Goal: Find specific page/section: Find specific page/section

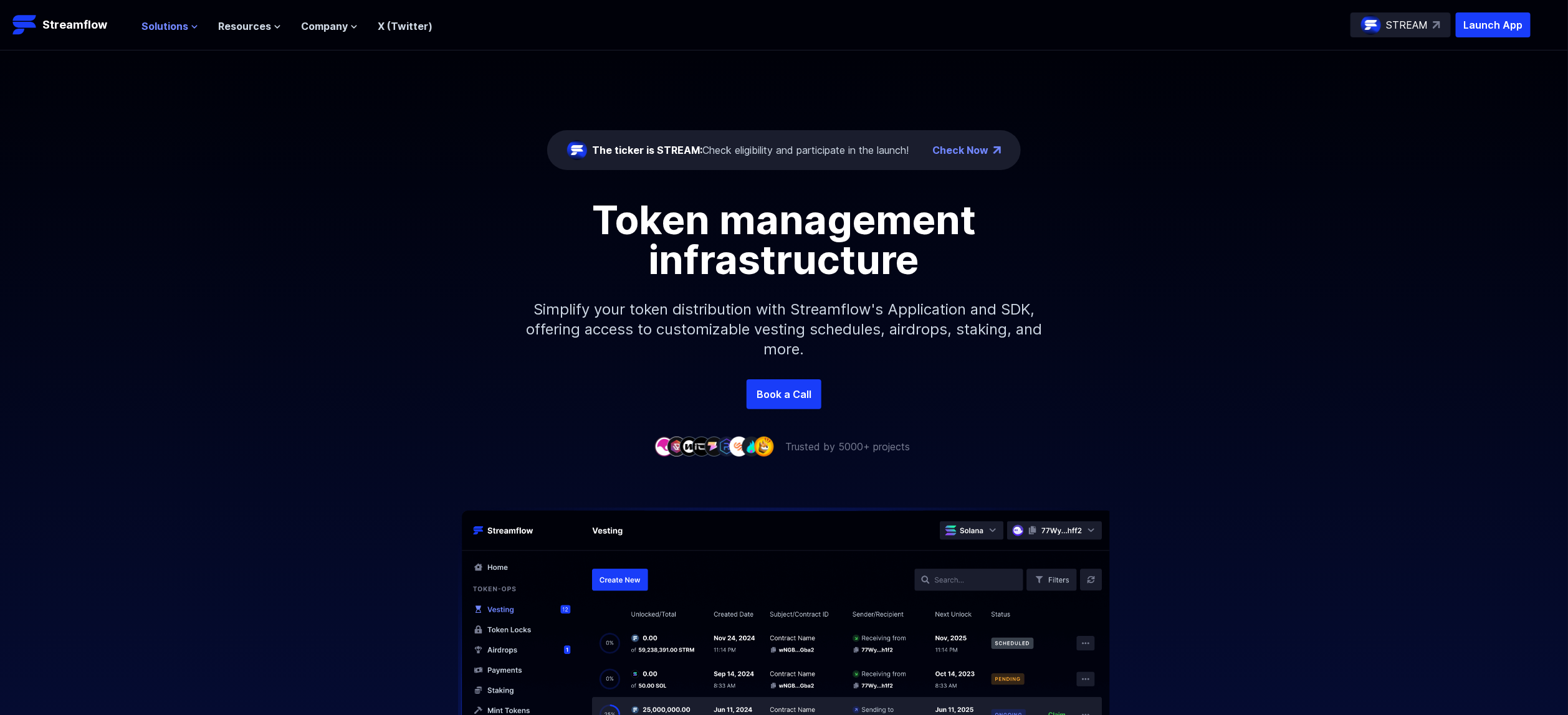
drag, startPoint x: 0, startPoint y: 0, endPoint x: 157, endPoint y: 28, distance: 159.5
click at [152, 28] on span "Solutions" at bounding box center [165, 26] width 47 height 15
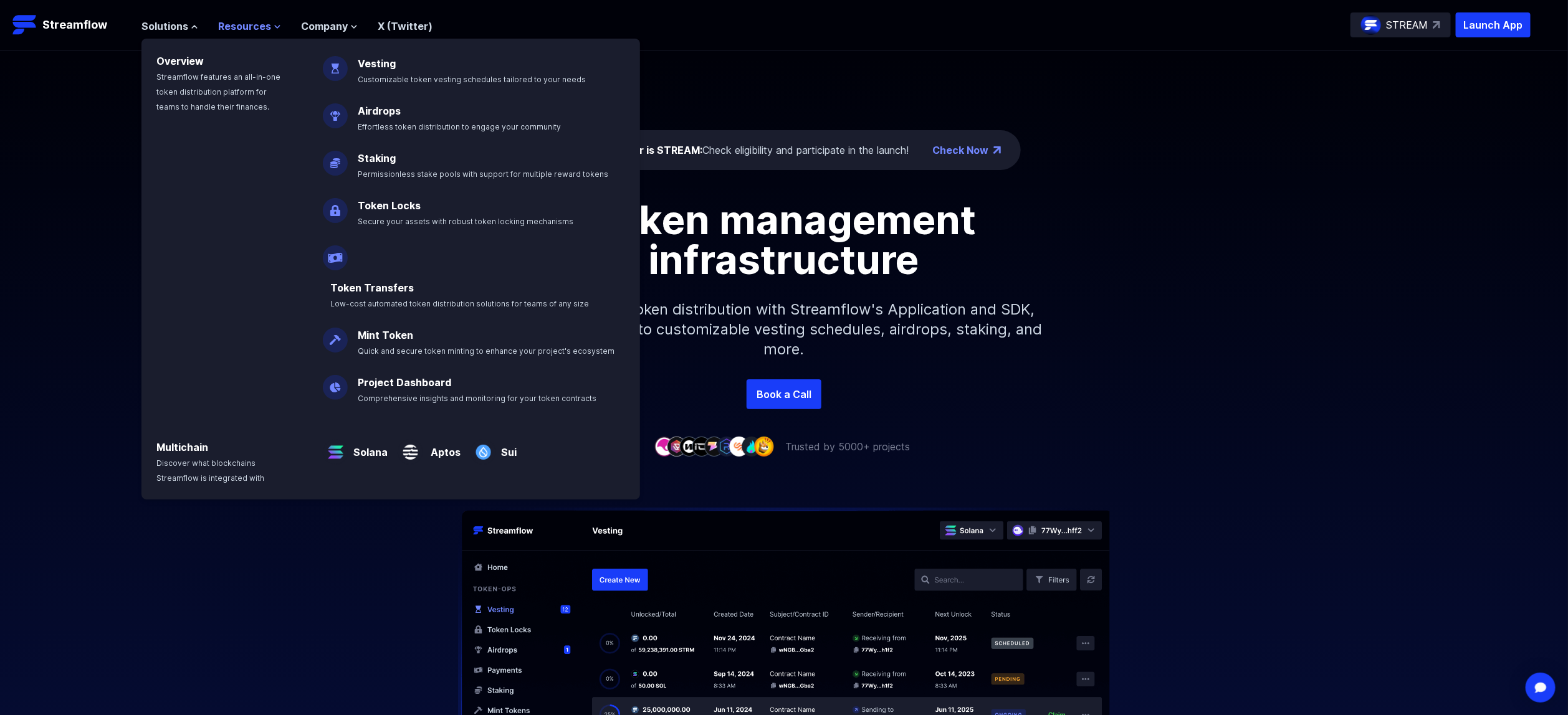
click at [246, 28] on span "Resources" at bounding box center [244, 26] width 53 height 15
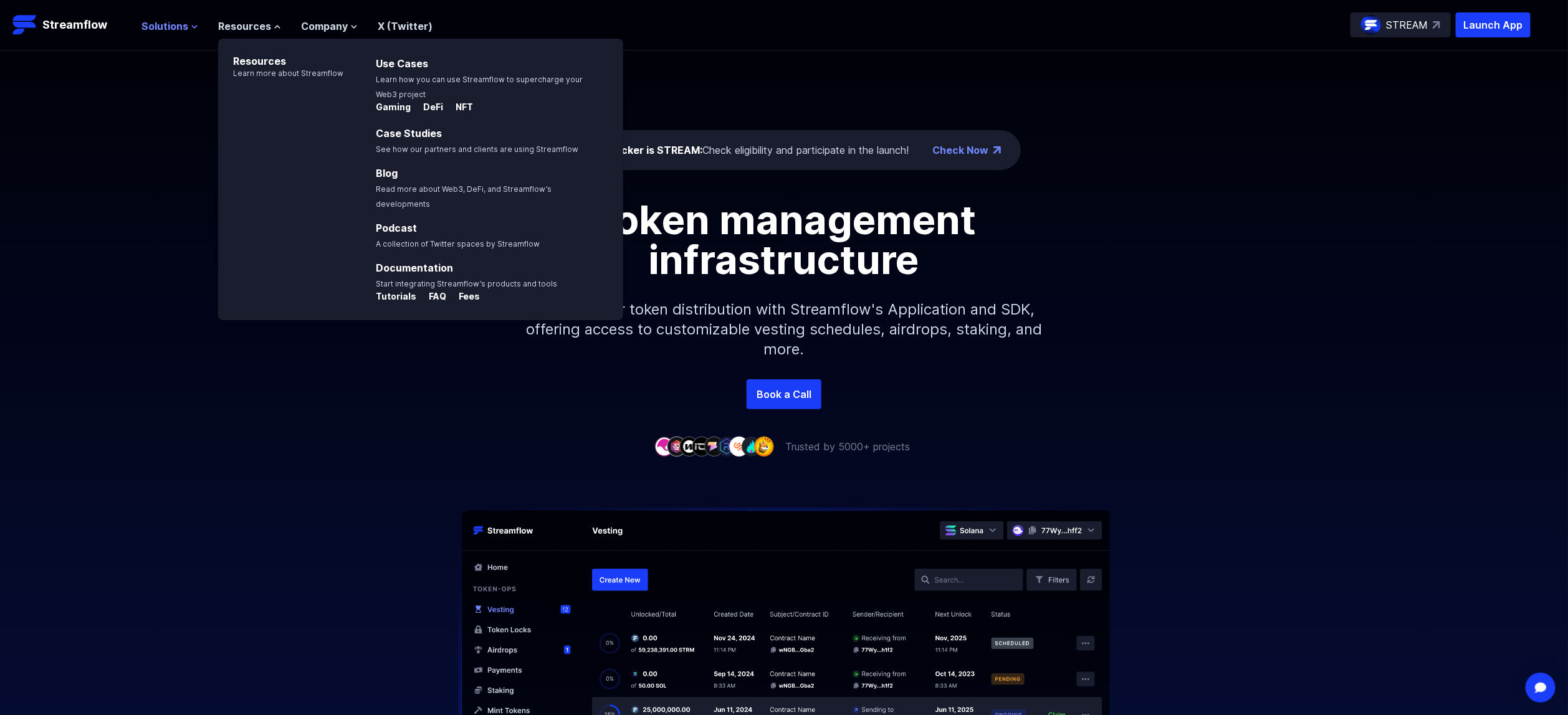
click at [179, 22] on span "Solutions" at bounding box center [165, 26] width 47 height 15
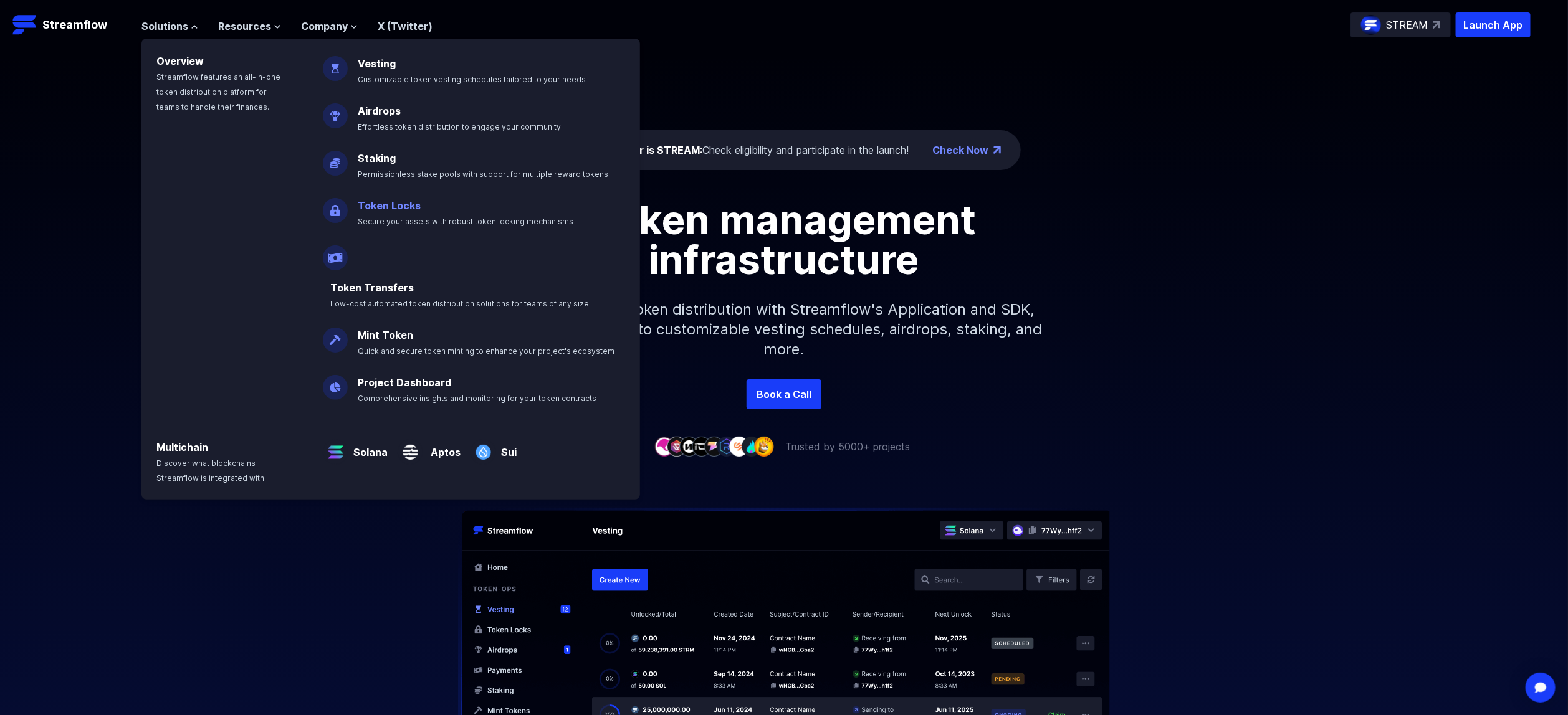
click at [395, 201] on link "Token Locks" at bounding box center [389, 205] width 63 height 12
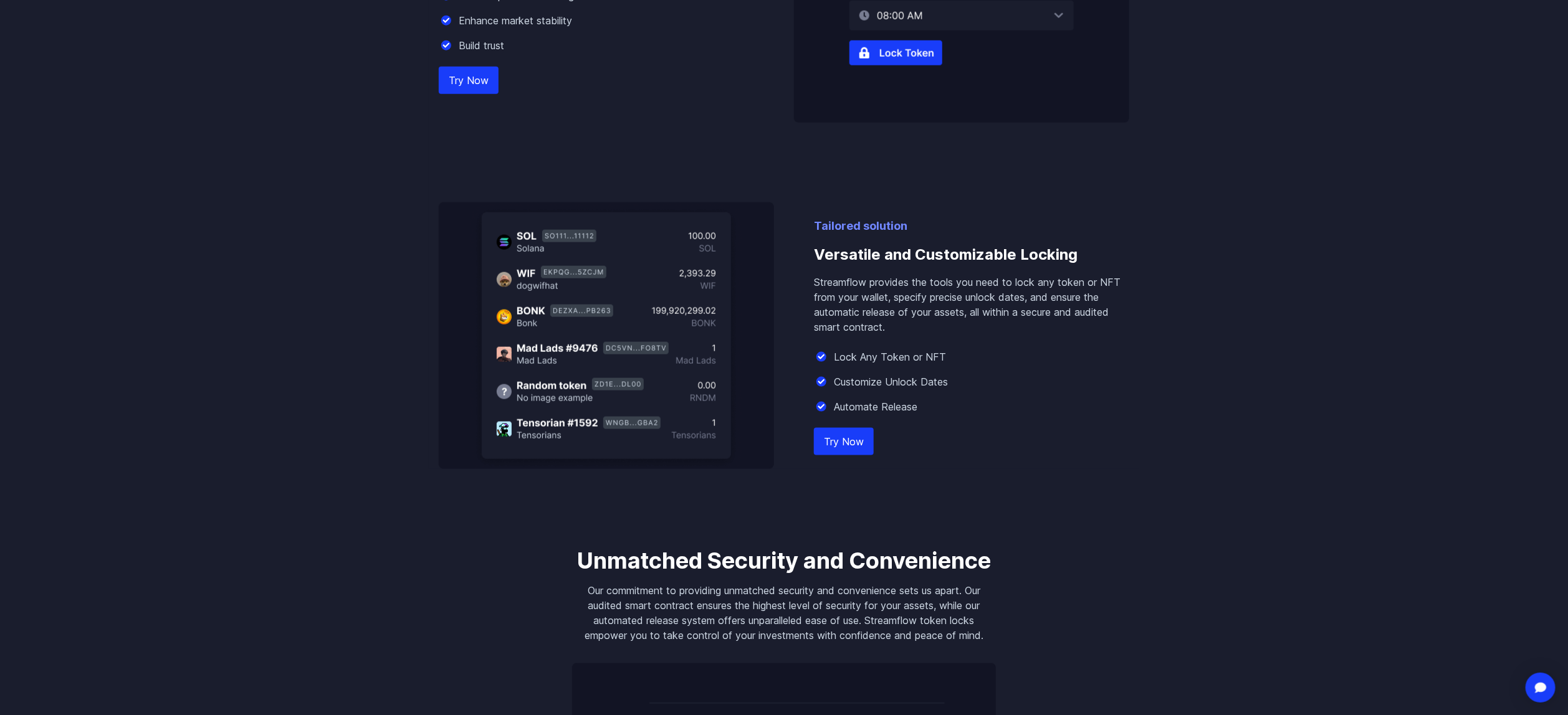
scroll to position [996, 0]
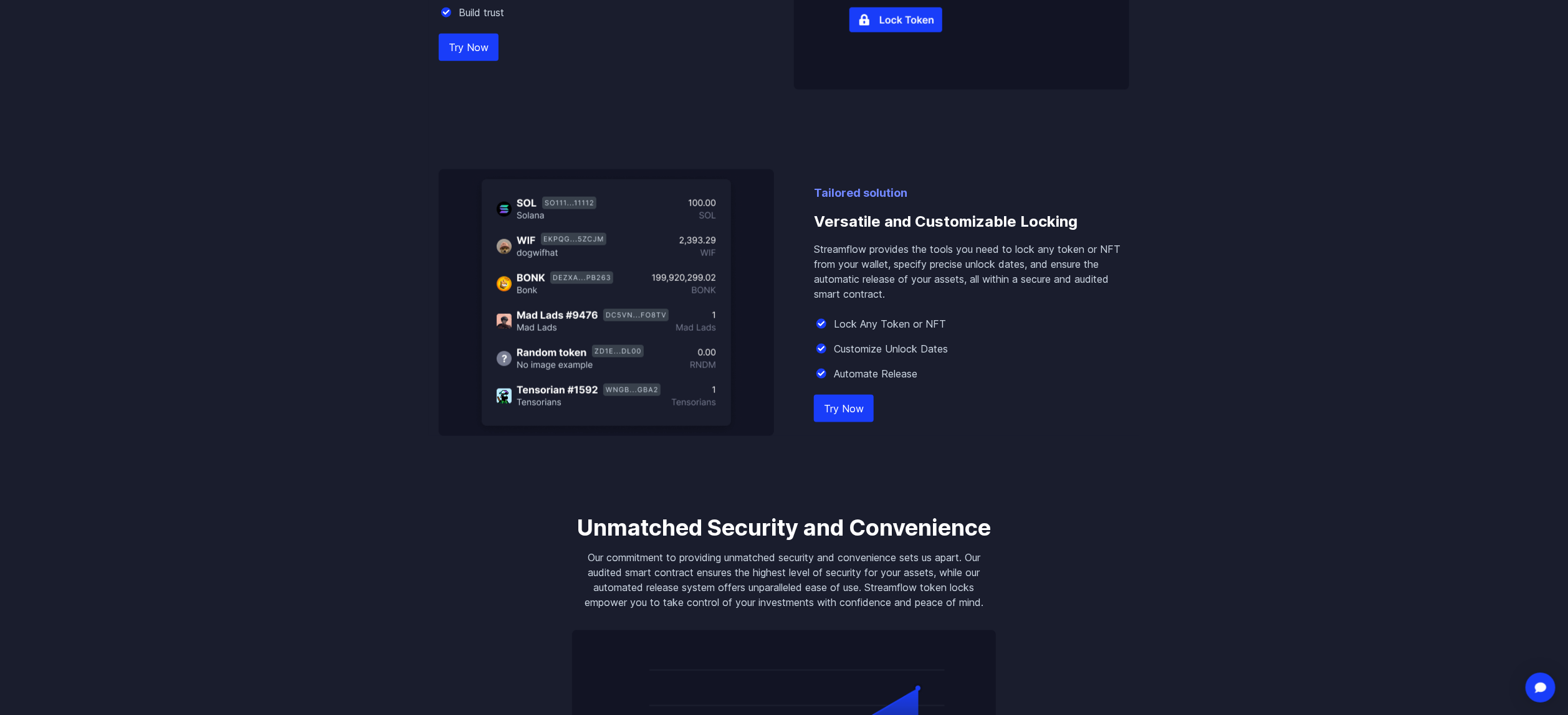
click at [844, 419] on link "Try Now" at bounding box center [844, 408] width 60 height 27
